Goal: Task Accomplishment & Management: Manage account settings

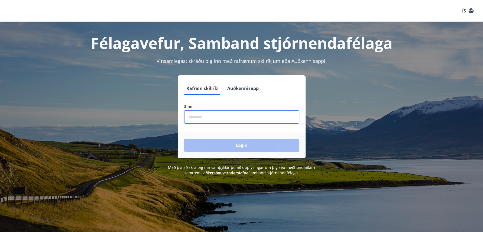
click at [212, 117] on input "phone" at bounding box center [241, 116] width 115 height 13
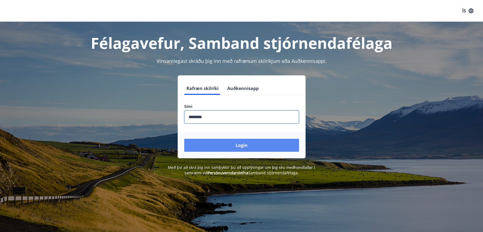
type input "********"
click at [246, 149] on button "Login" at bounding box center [241, 145] width 115 height 13
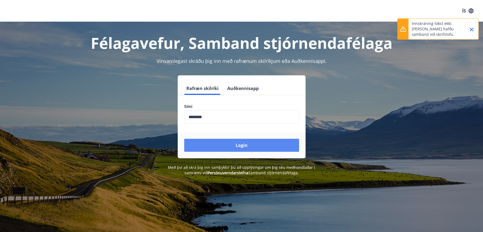
click at [236, 144] on button "Login" at bounding box center [241, 145] width 115 height 13
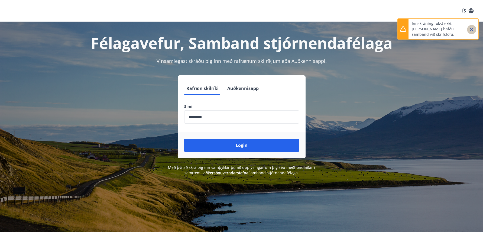
click at [473, 31] on icon "Close" at bounding box center [472, 30] width 4 height 4
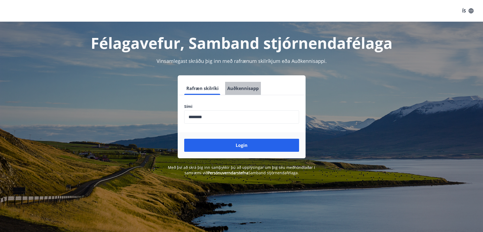
click at [247, 90] on button "Auðkennisapp" at bounding box center [243, 88] width 36 height 13
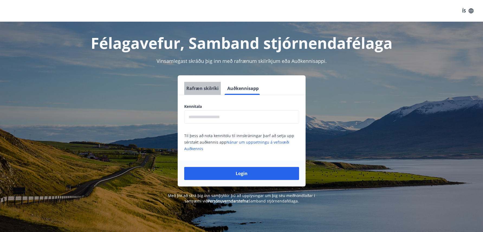
click at [207, 89] on button "Rafræn skilríki" at bounding box center [202, 88] width 37 height 13
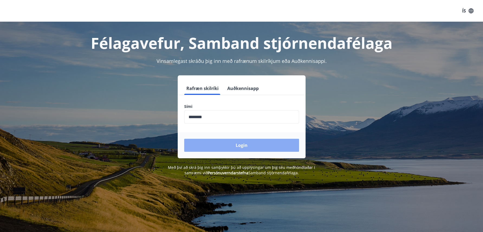
click at [240, 146] on button "Login" at bounding box center [241, 145] width 115 height 13
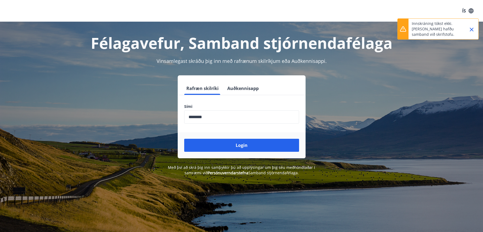
click at [471, 30] on icon "Close" at bounding box center [472, 30] width 4 height 4
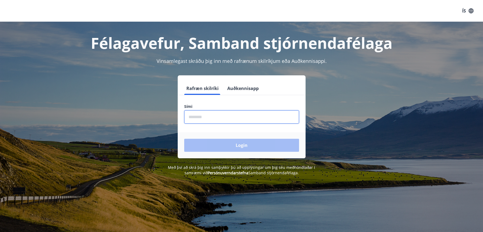
click at [205, 115] on input "phone" at bounding box center [241, 116] width 115 height 13
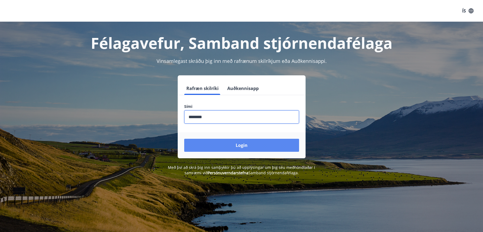
type input "********"
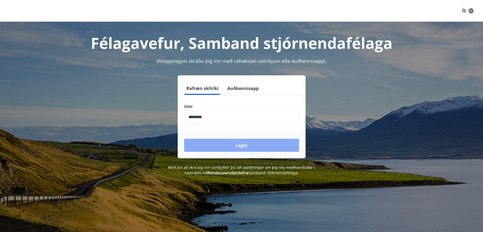
click at [228, 141] on button "Login" at bounding box center [241, 145] width 115 height 13
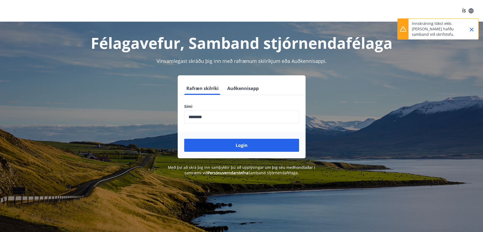
click at [472, 30] on icon "Close" at bounding box center [472, 30] width 4 height 4
